Goal: Check status: Check status

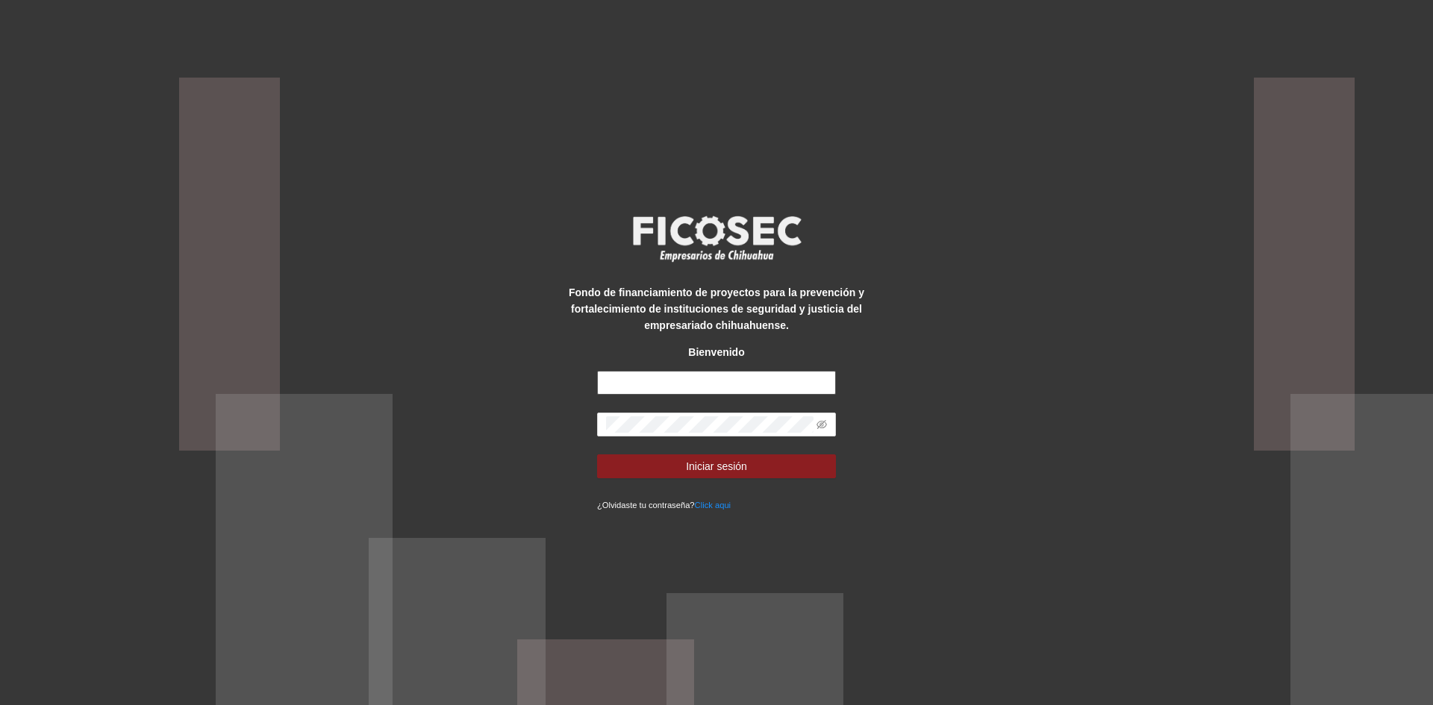
click at [671, 378] on input "text" at bounding box center [716, 383] width 239 height 24
type input "**********"
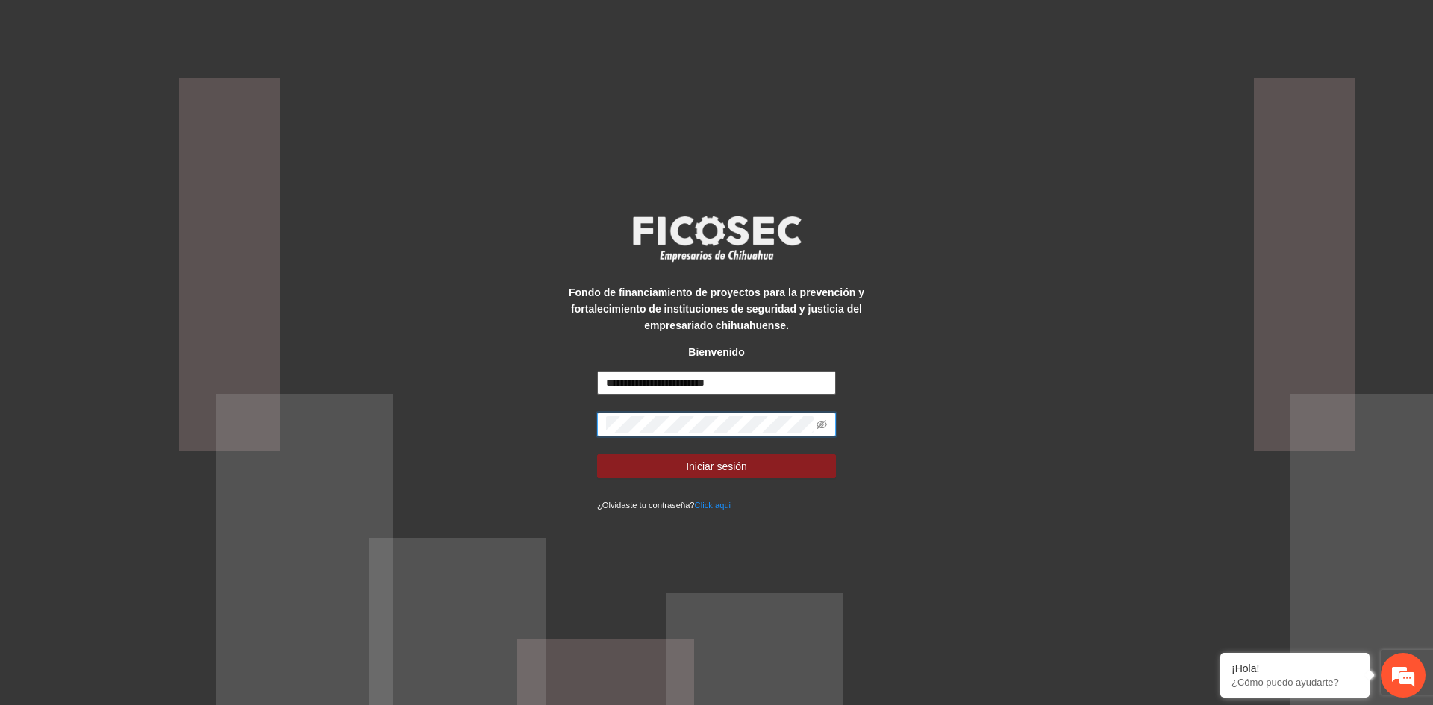
click at [597, 454] on button "Iniciar sesión" at bounding box center [716, 466] width 239 height 24
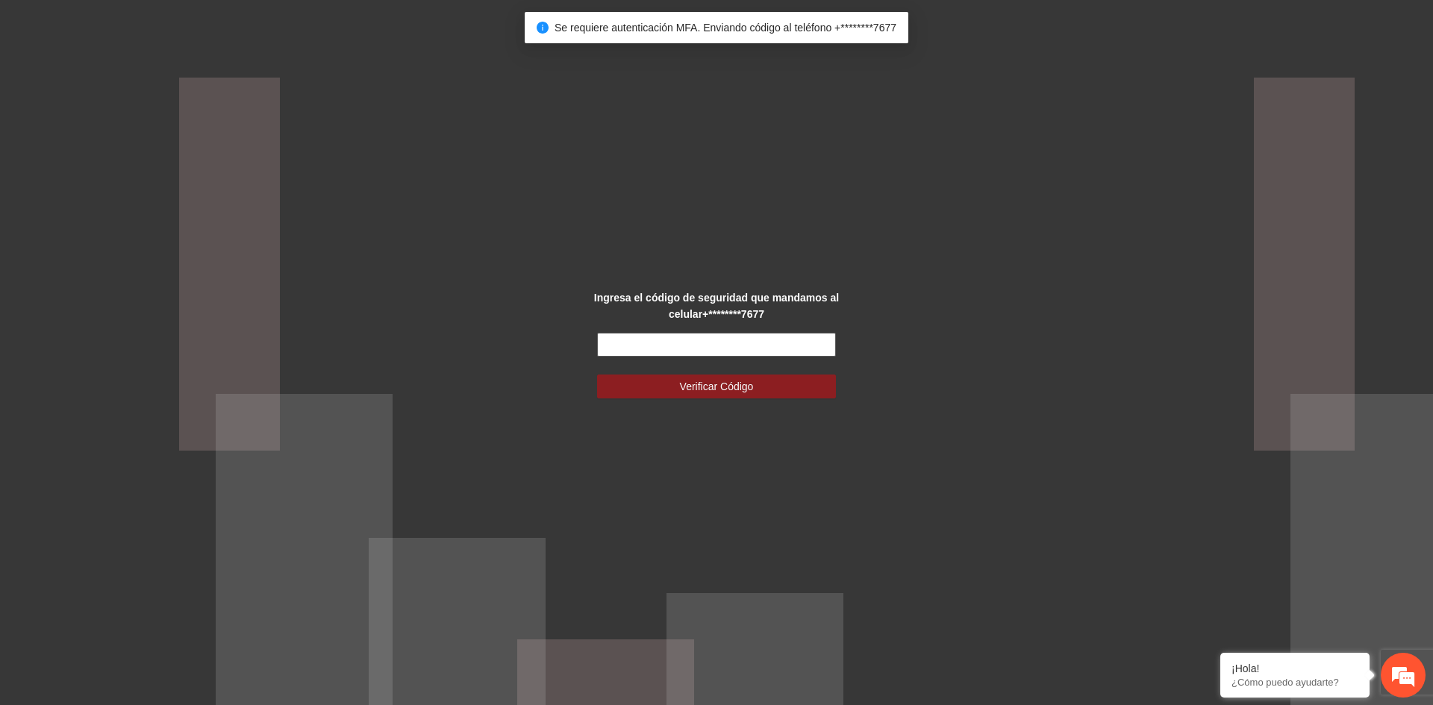
click at [654, 354] on input "text" at bounding box center [716, 345] width 239 height 24
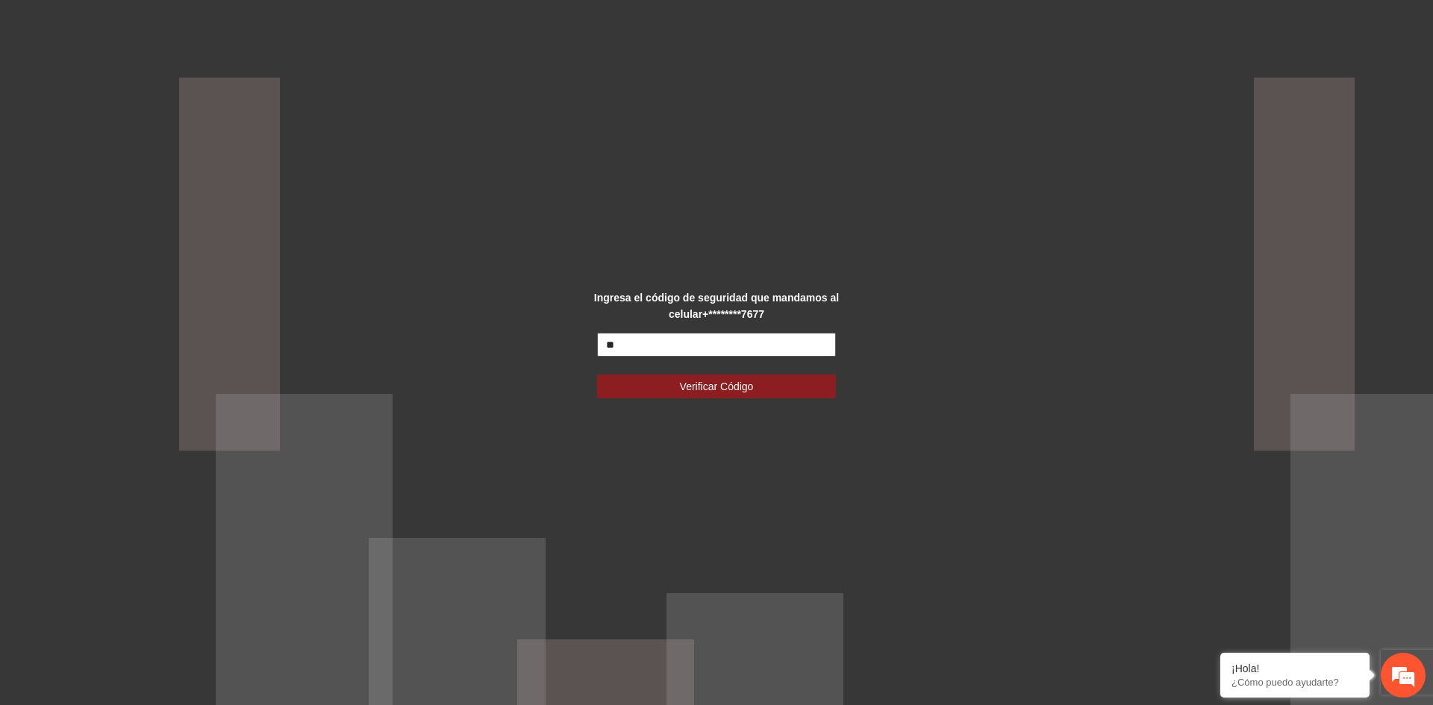
type input "*"
type input "******"
click at [687, 382] on span "Verificar Código" at bounding box center [717, 386] width 74 height 16
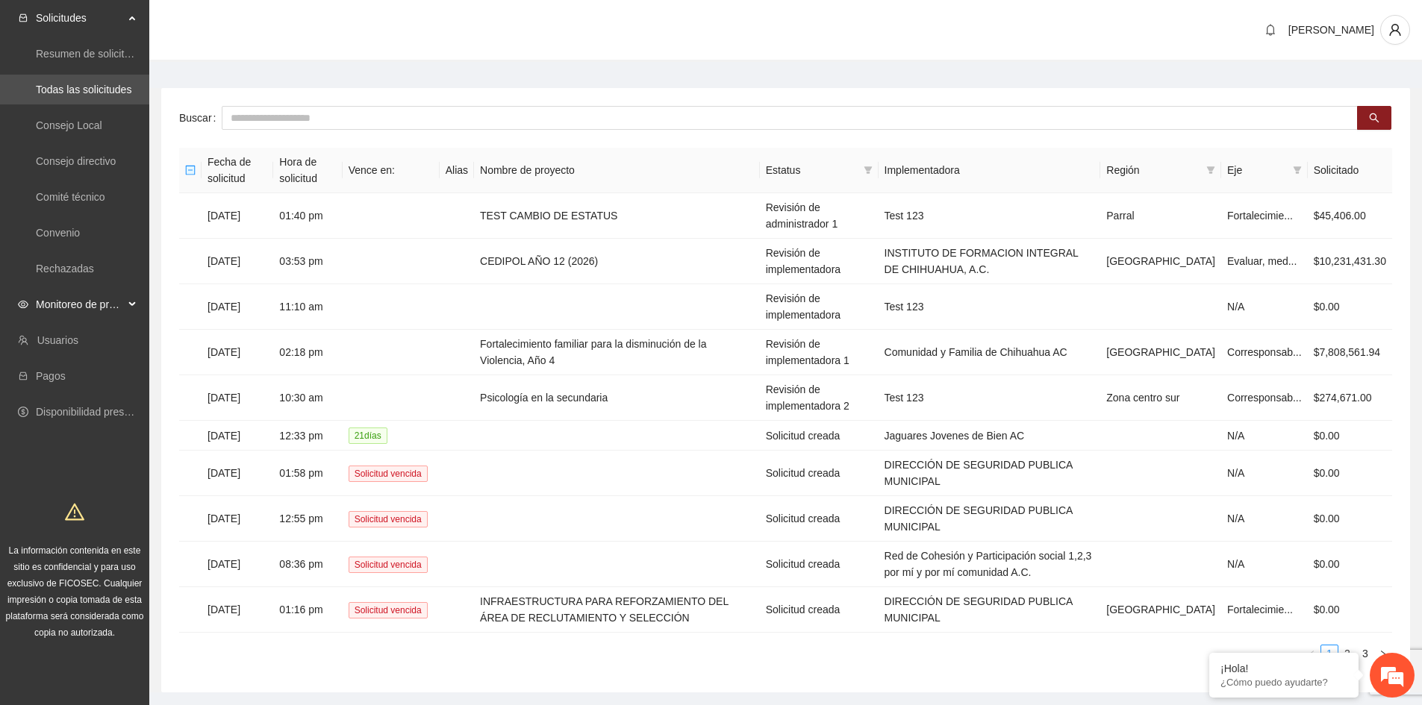
click at [131, 304] on icon at bounding box center [133, 304] width 7 height 0
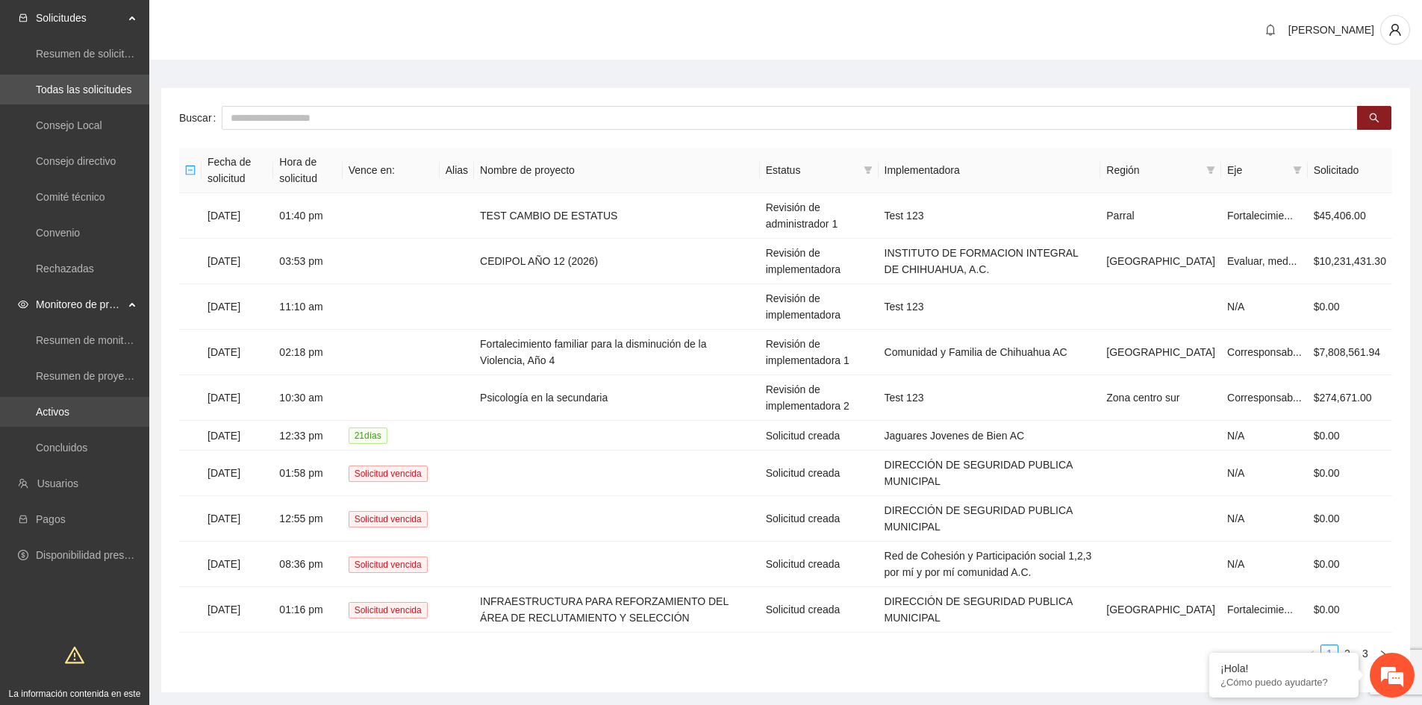
click at [66, 416] on link "Activos" at bounding box center [53, 412] width 34 height 12
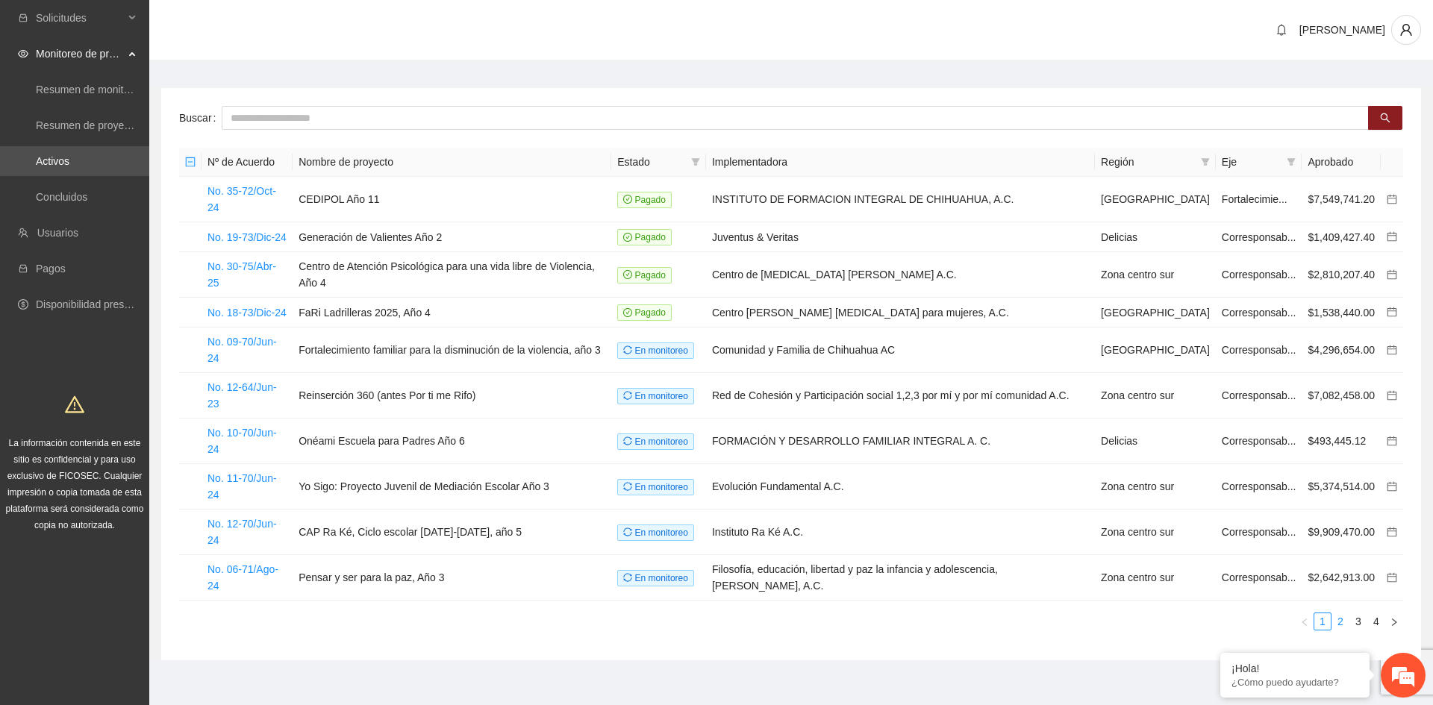
click at [1342, 613] on link "2" at bounding box center [1340, 621] width 16 height 16
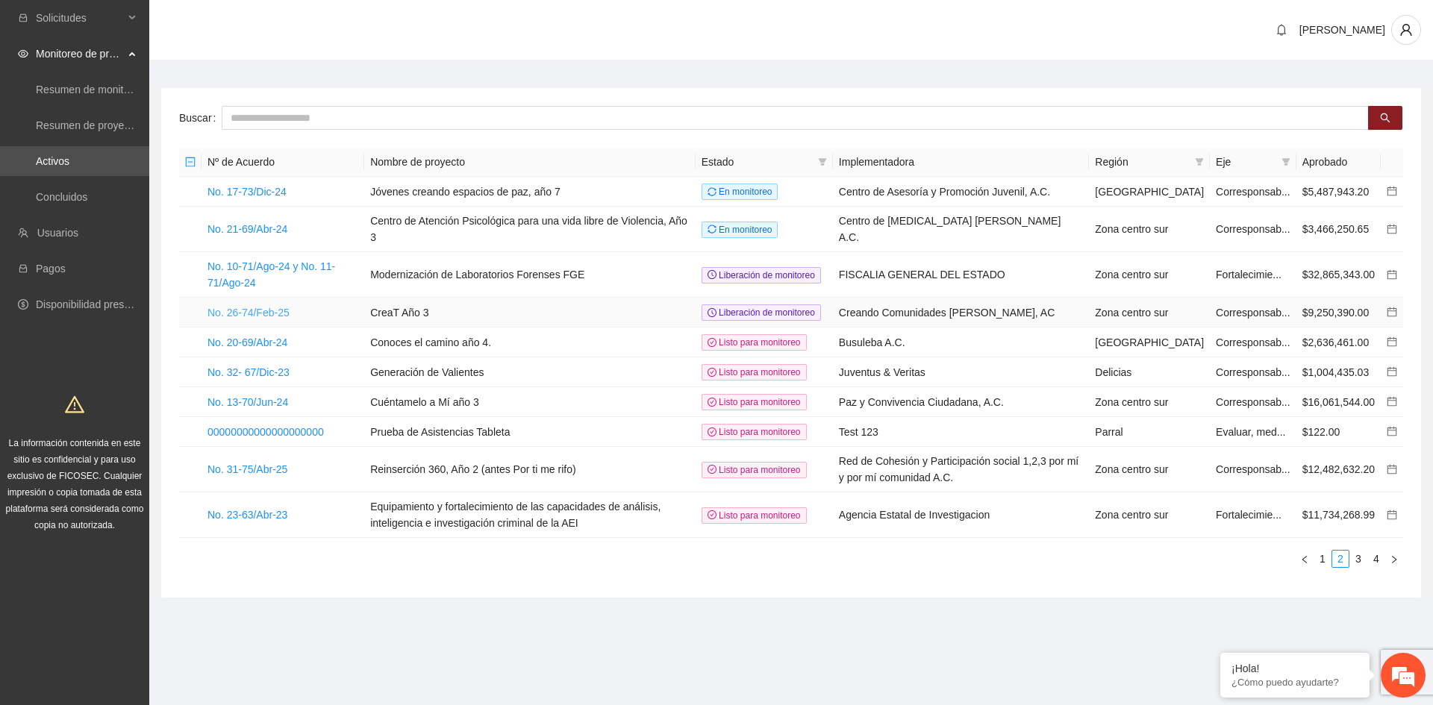
click at [260, 319] on link "No. 26-74/Feb-25" at bounding box center [248, 313] width 82 height 12
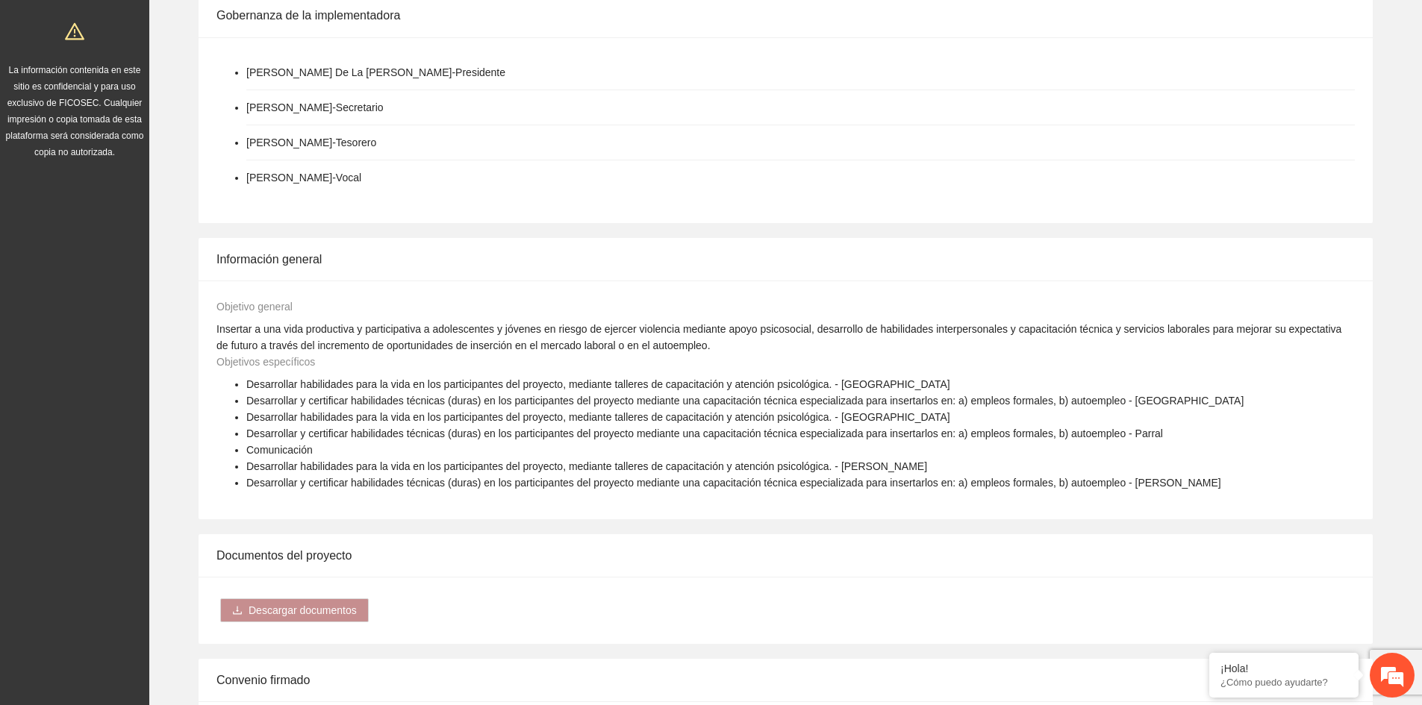
scroll to position [672, 0]
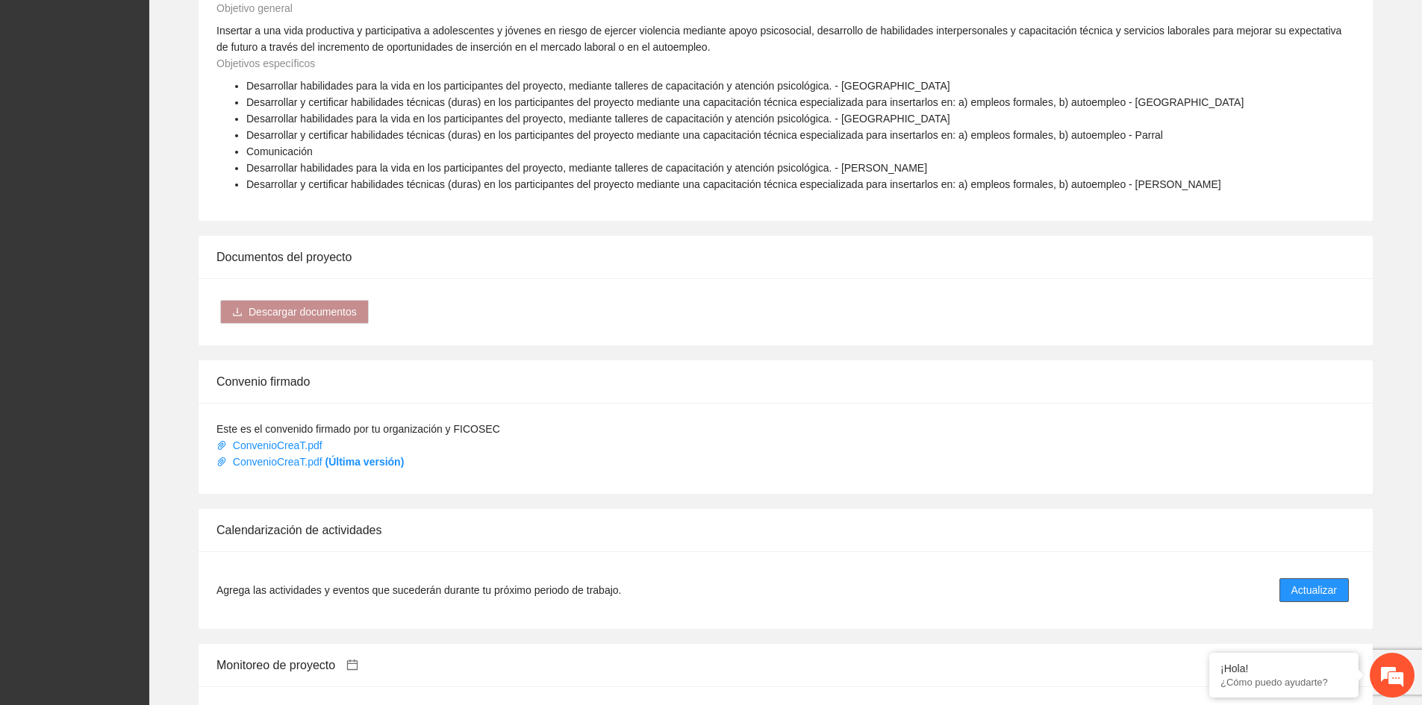
click at [1329, 582] on span "Actualizar" at bounding box center [1314, 590] width 46 height 16
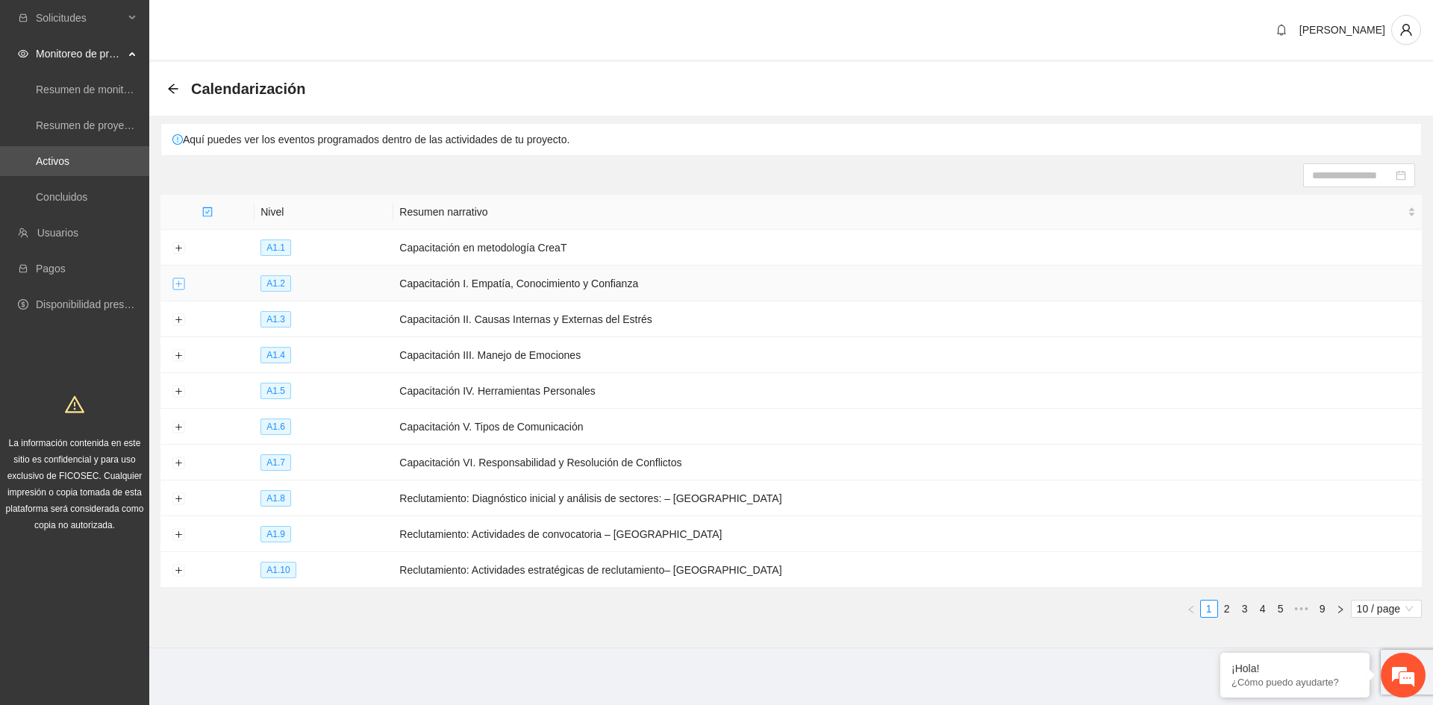
click at [183, 282] on button "Expand row" at bounding box center [178, 284] width 12 height 12
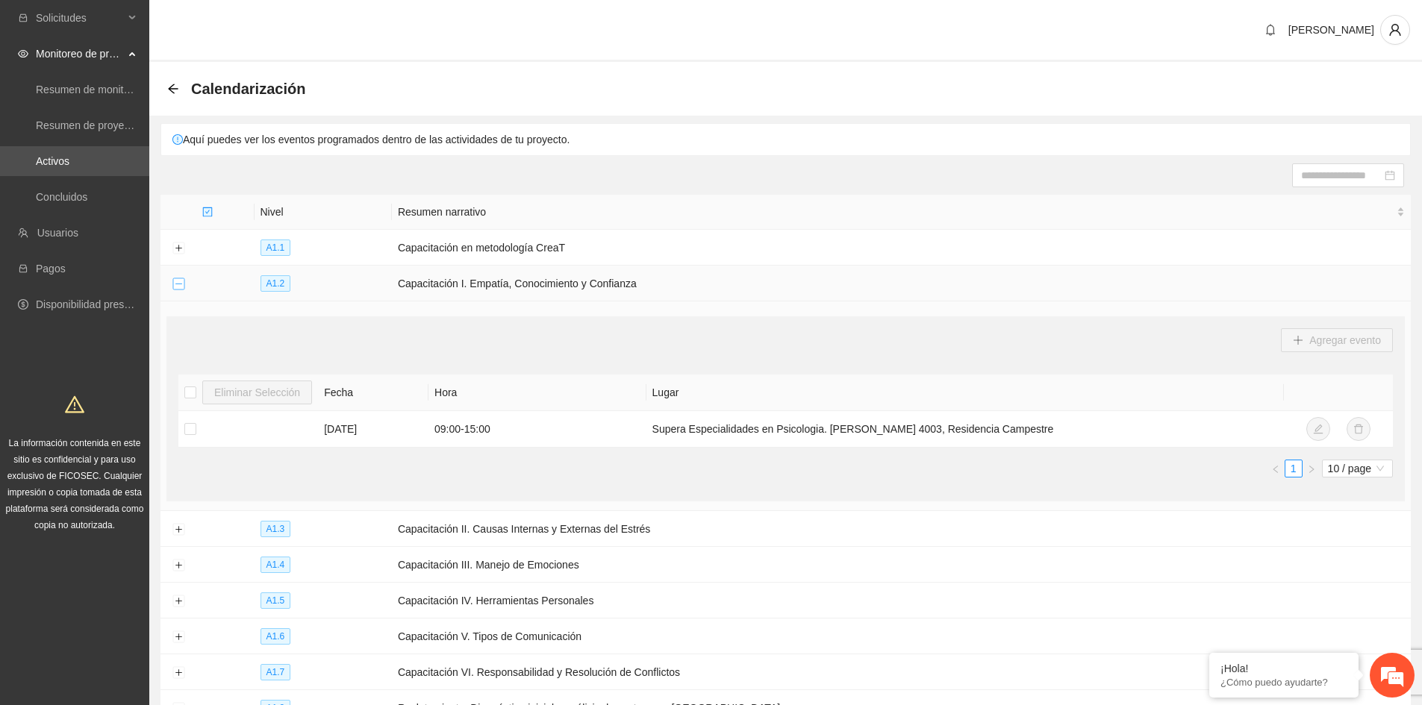
click at [183, 282] on button "Collapse row" at bounding box center [178, 284] width 12 height 12
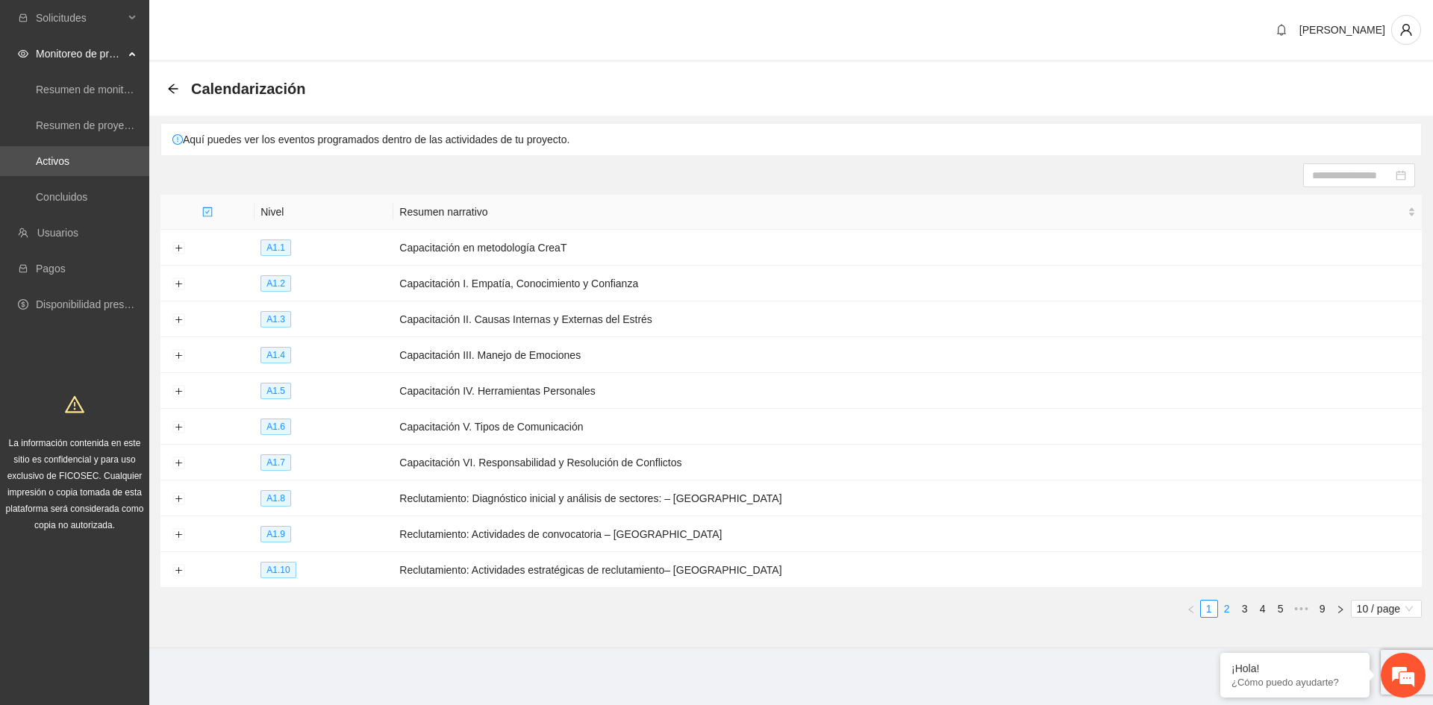
click at [1228, 605] on link "2" at bounding box center [1227, 609] width 16 height 16
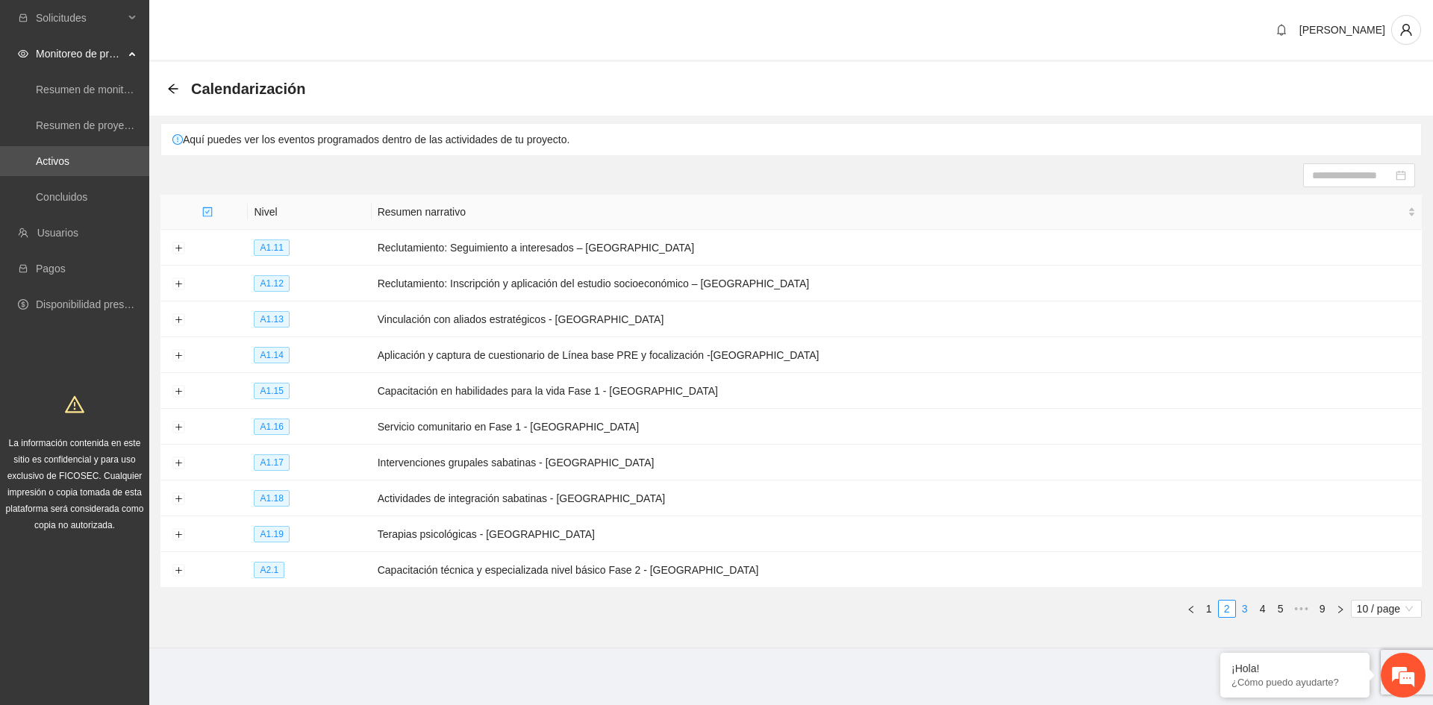
click at [1246, 605] on link "3" at bounding box center [1245, 609] width 16 height 16
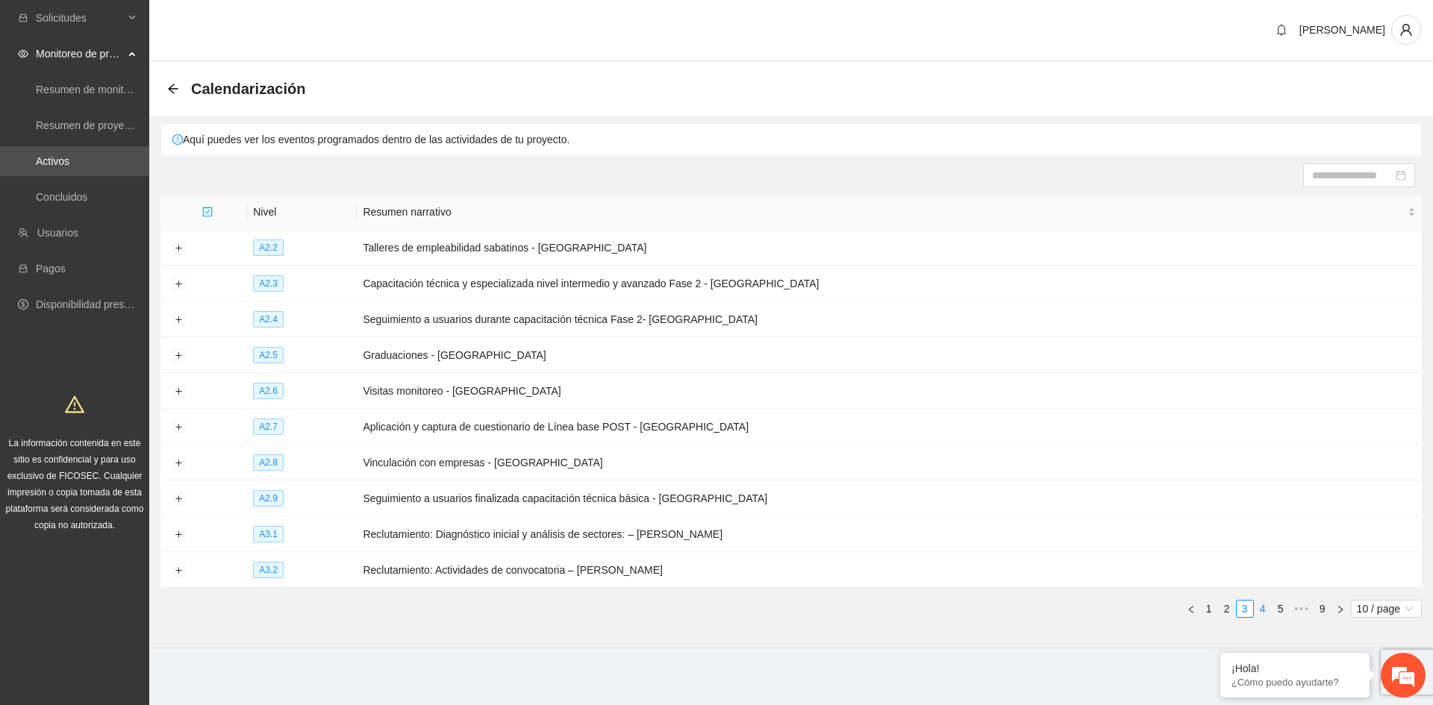
click at [1265, 605] on link "4" at bounding box center [1262, 609] width 16 height 16
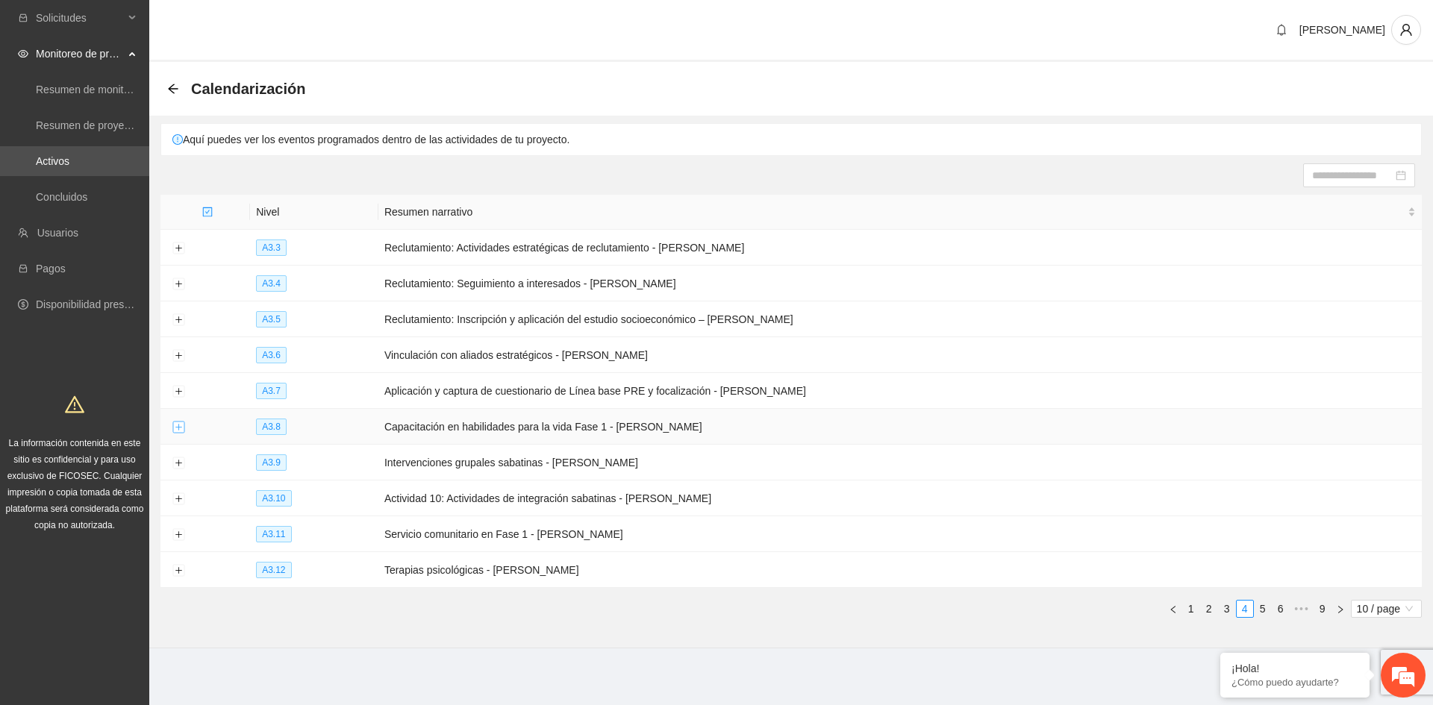
click at [183, 425] on button "Expand row" at bounding box center [178, 428] width 12 height 12
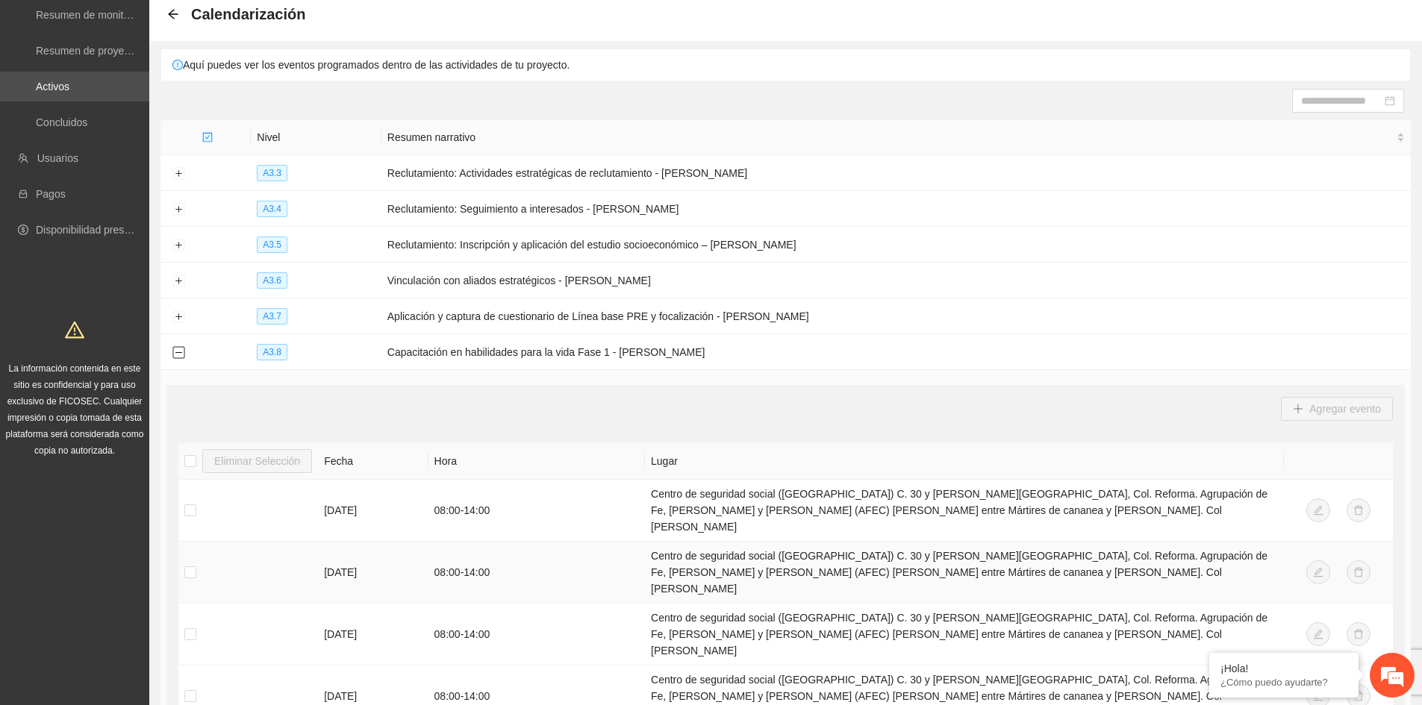
scroll to position [224, 0]
